Goal: Transaction & Acquisition: Purchase product/service

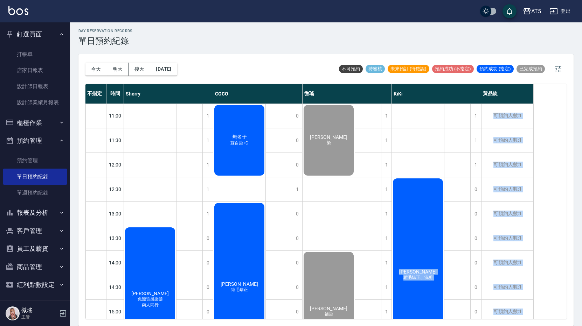
scroll to position [231, 0]
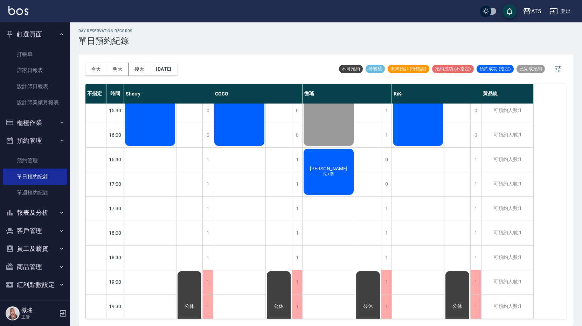
click at [387, 50] on div "day Reservation records 單日預約紀錄 今天 明天 後天 2025/09/19 不可預約 待審核 未來預訂 (待確認) 預約成功 (不指…" at bounding box center [326, 173] width 512 height 306
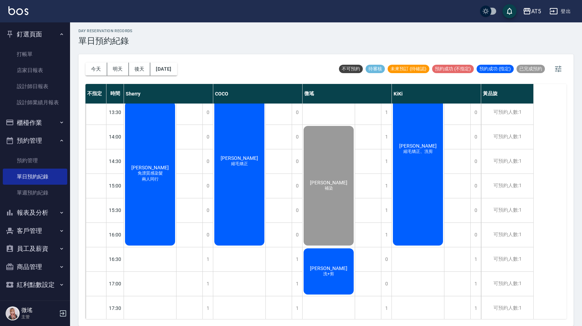
scroll to position [161, 0]
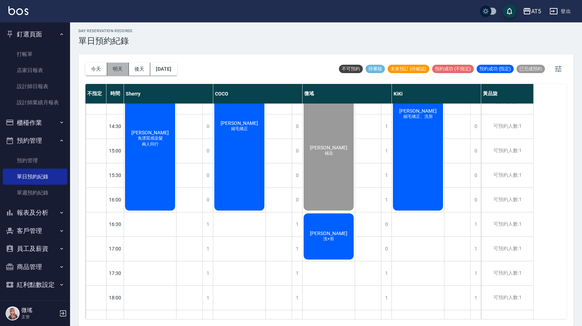
click at [114, 68] on button "明天" at bounding box center [118, 69] width 22 height 13
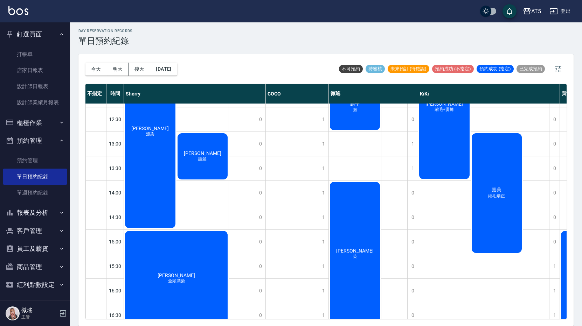
scroll to position [105, 0]
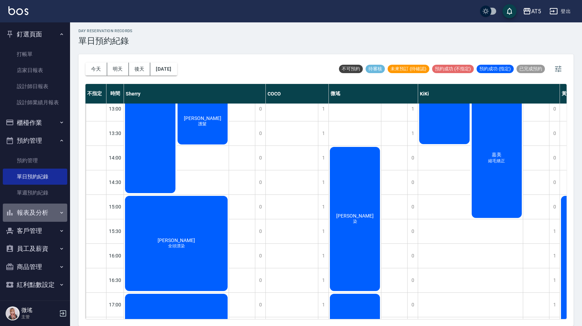
click at [51, 210] on button "報表及分析" at bounding box center [35, 213] width 64 height 18
click at [16, 211] on button "報表及分析" at bounding box center [35, 213] width 64 height 18
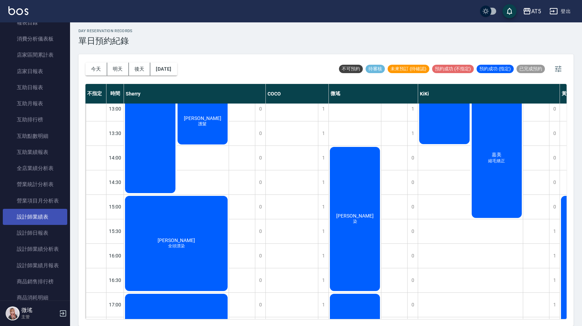
scroll to position [280, 0]
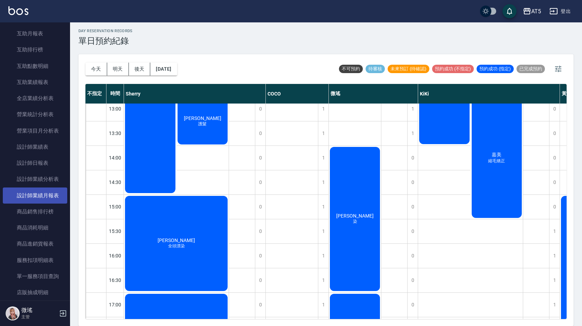
click at [50, 196] on link "設計師業績月報表" at bounding box center [35, 196] width 64 height 16
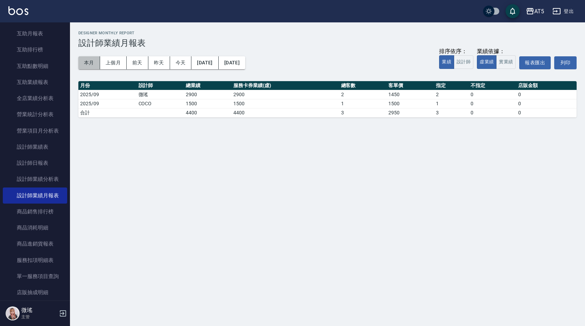
click at [88, 68] on button "本月" at bounding box center [89, 62] width 22 height 13
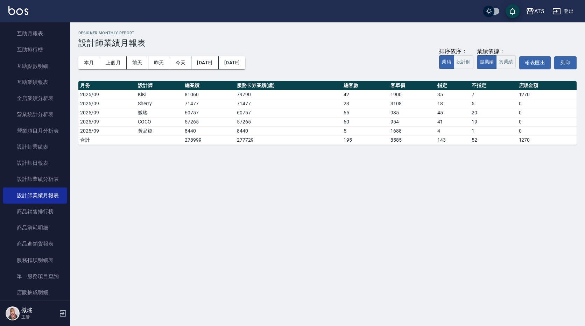
click at [163, 70] on div "本月 上個月 前天 昨天 今天 2025/09/01 2025/09/30 排序依序： 業績 設計師 業績依據： 虛業績 實業績 報表匯出 列印" at bounding box center [327, 63] width 499 height 30
click at [160, 65] on button "昨天" at bounding box center [159, 62] width 22 height 13
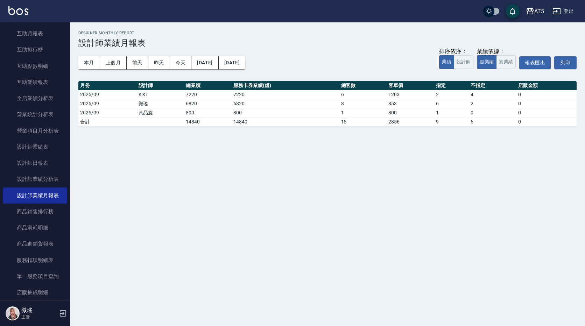
scroll to position [36, 0]
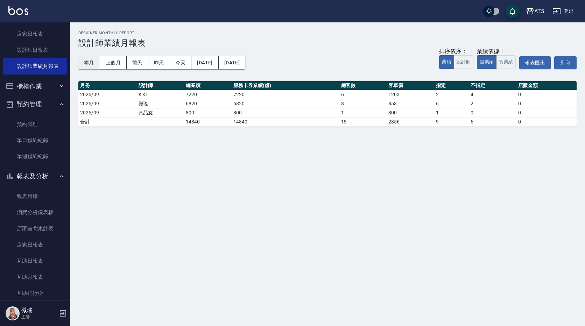
click at [90, 61] on button "本月" at bounding box center [89, 62] width 22 height 13
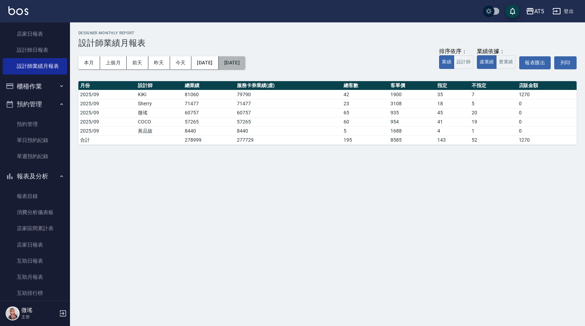
click at [242, 66] on button "2025/09/30" at bounding box center [232, 62] width 27 height 13
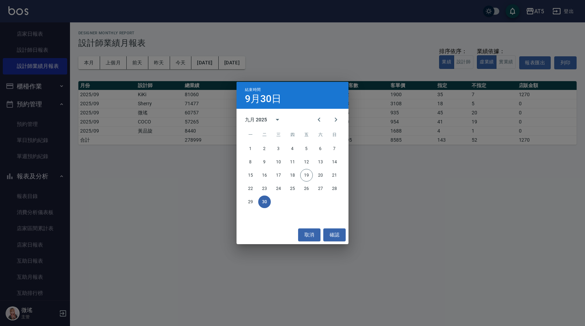
click at [214, 68] on div "結束時間 9月30日 九月 2025 一 二 三 四 五 六 日 1 2 3 4 5 6 7 8 9 10 11 12 13 14 15 16 17 18 1…" at bounding box center [292, 163] width 585 height 326
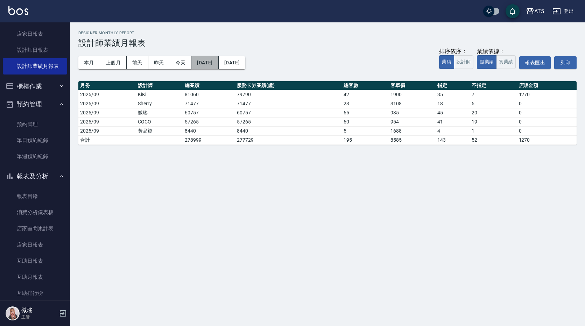
click at [214, 65] on button "2025/09/01" at bounding box center [205, 62] width 27 height 13
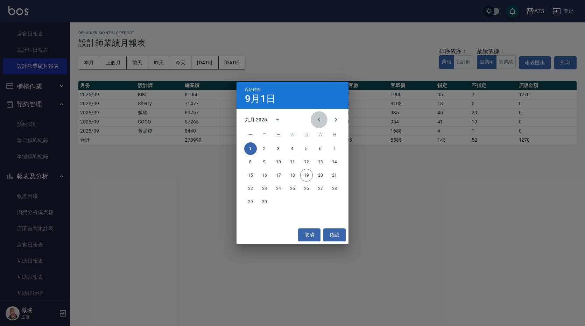
click at [318, 123] on icon "Previous month" at bounding box center [319, 120] width 8 height 8
click at [309, 147] on button "1" at bounding box center [306, 148] width 13 height 13
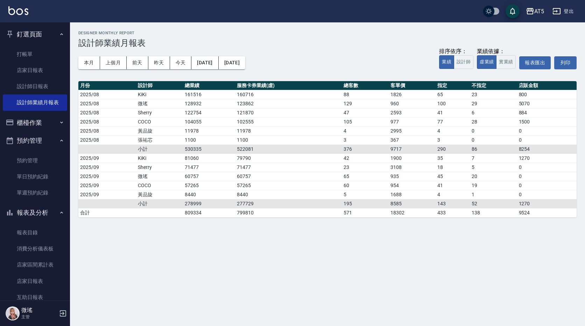
click at [42, 125] on button "櫃檯作業" at bounding box center [35, 123] width 64 height 18
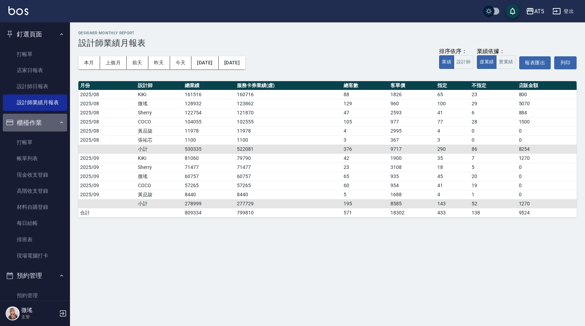
click at [36, 128] on button "櫃檯作業" at bounding box center [35, 123] width 64 height 18
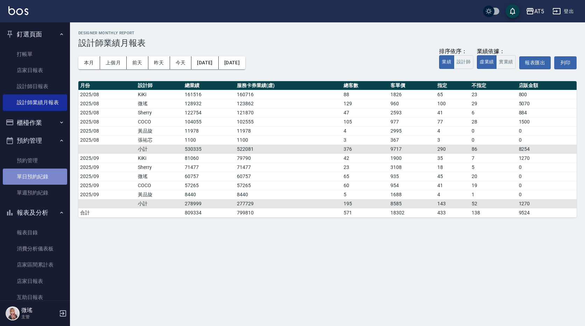
click at [43, 178] on link "單日預約紀錄" at bounding box center [35, 177] width 64 height 16
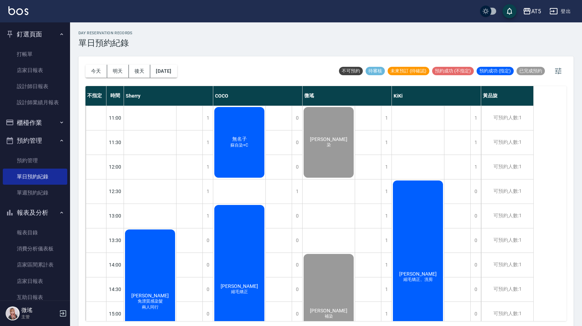
scroll to position [175, 0]
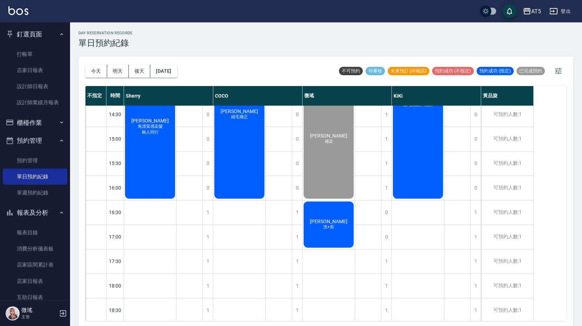
click at [0, 50] on html "AT5 登出 釘選頁面 打帳單 店家日報表 設計師日報表 設計師業績月報表 櫃檯作業 打帳單 帳單列表 現金收支登錄 高階收支登錄 材料自購登錄 每日結帳 排…" at bounding box center [291, 164] width 582 height 328
click at [343, 230] on div "小羅 洗+剪" at bounding box center [328, 225] width 52 height 48
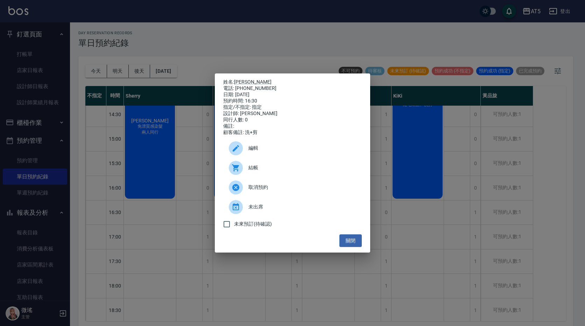
click at [267, 172] on span "結帳" at bounding box center [303, 167] width 108 height 7
click at [356, 232] on div "未來預訂(待確認)" at bounding box center [292, 224] width 139 height 15
click at [358, 242] on button "關閉" at bounding box center [351, 241] width 22 height 13
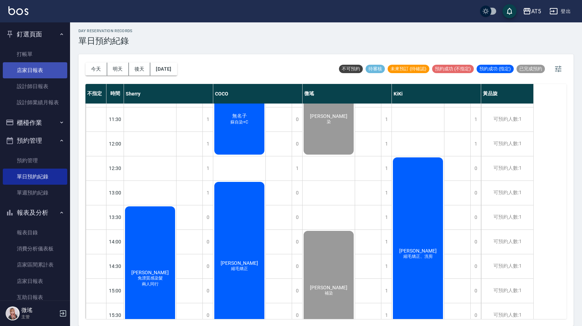
scroll to position [0, 0]
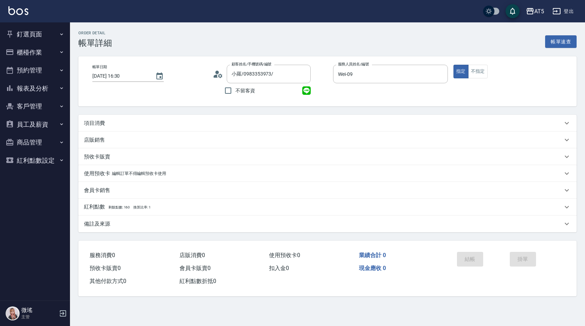
click at [93, 117] on div "項目消費" at bounding box center [327, 123] width 499 height 17
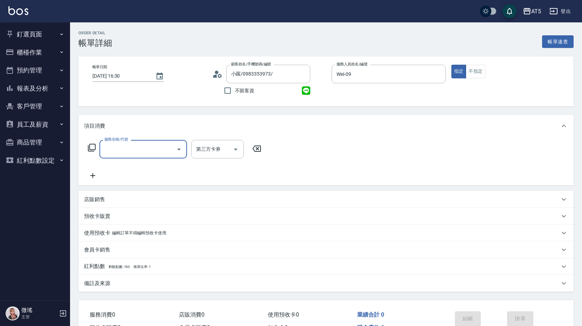
click at [120, 143] on input "服務名稱/代號" at bounding box center [138, 149] width 71 height 12
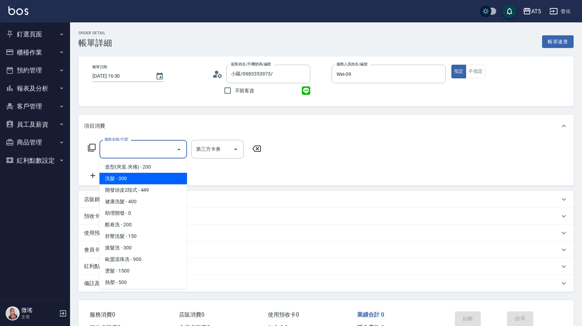
click at [136, 183] on span "洗髮 - 300" at bounding box center [143, 179] width 88 height 12
type input "洗髮(201)"
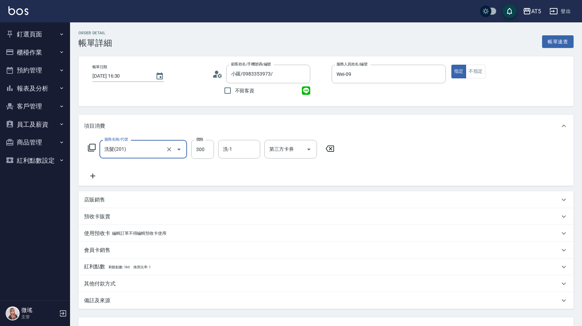
click at [88, 177] on icon at bounding box center [93, 176] width 18 height 8
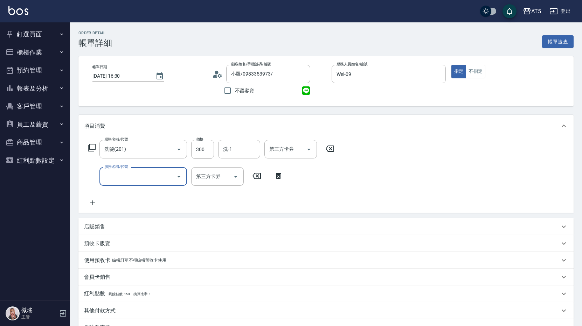
click at [113, 181] on input "服務名稱/代號" at bounding box center [138, 176] width 71 height 12
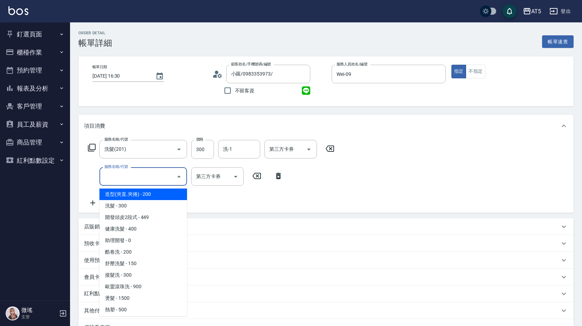
scroll to position [140, 0]
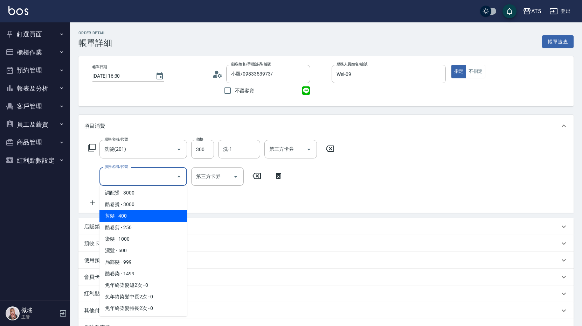
click at [140, 213] on span "剪髮 - 400" at bounding box center [143, 216] width 88 height 12
type input "70"
type input "剪髮(401)"
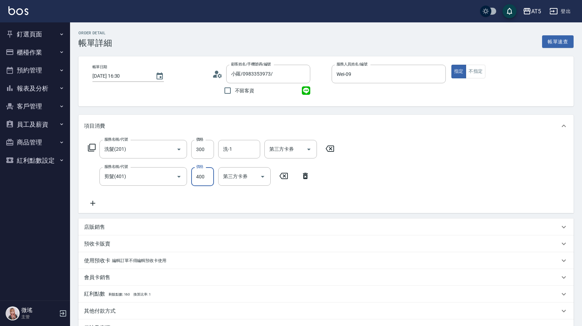
click at [192, 172] on input "400" at bounding box center [202, 176] width 23 height 19
type input "30"
type input "500"
type input "80"
type input "500"
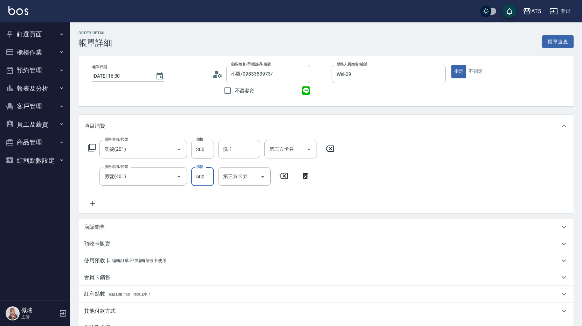
click at [476, 158] on div "服務名稱/代號 洗髮(201) 服務名稱/代號 價格 300 價格 洗-1 洗-1 第三方卡券 第三方卡券 服務名稱/代號 剪髮(401) 服務名稱/代號 價…" at bounding box center [325, 175] width 495 height 76
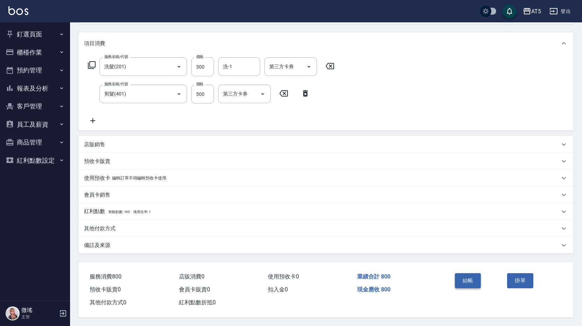
click at [455, 274] on button "結帳" at bounding box center [468, 280] width 26 height 15
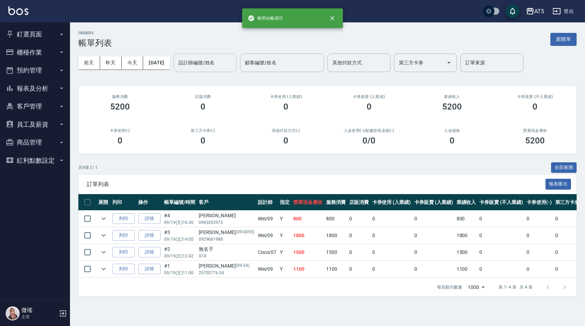
click at [207, 63] on input "設計師編號/姓名" at bounding box center [205, 63] width 57 height 12
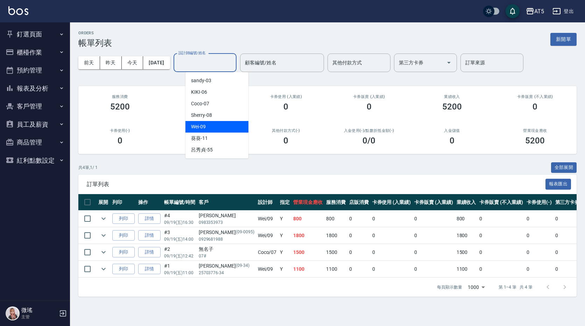
click at [206, 124] on span "Wei -09" at bounding box center [198, 126] width 15 height 7
type input "Wei-09"
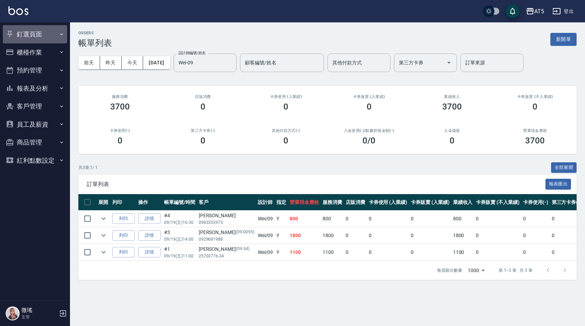
click at [23, 32] on button "釘選頁面" at bounding box center [35, 34] width 64 height 18
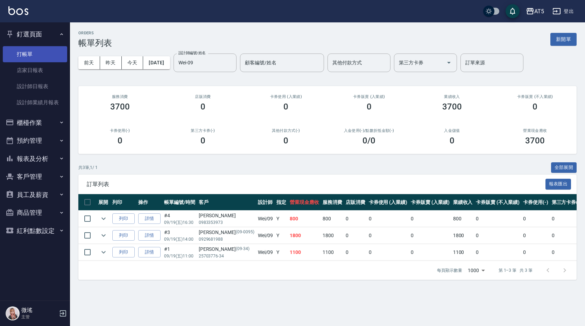
click at [41, 53] on link "打帳單" at bounding box center [35, 54] width 64 height 16
